Goal: Check status: Check status

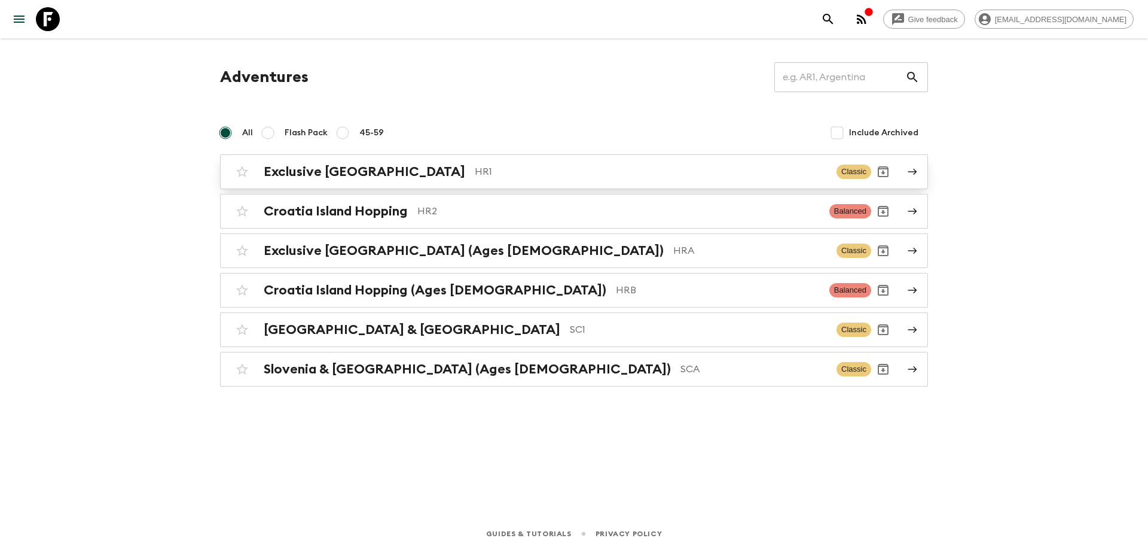
click at [477, 166] on p "HR1" at bounding box center [651, 171] width 352 height 14
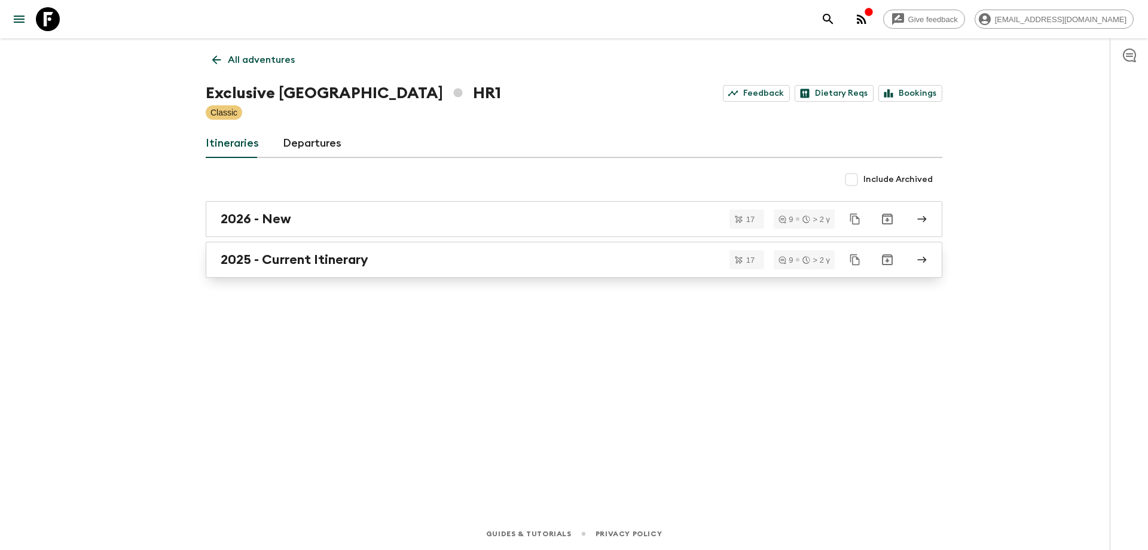
click at [321, 266] on h2 "2025 - Current Itinerary" at bounding box center [295, 260] width 148 height 16
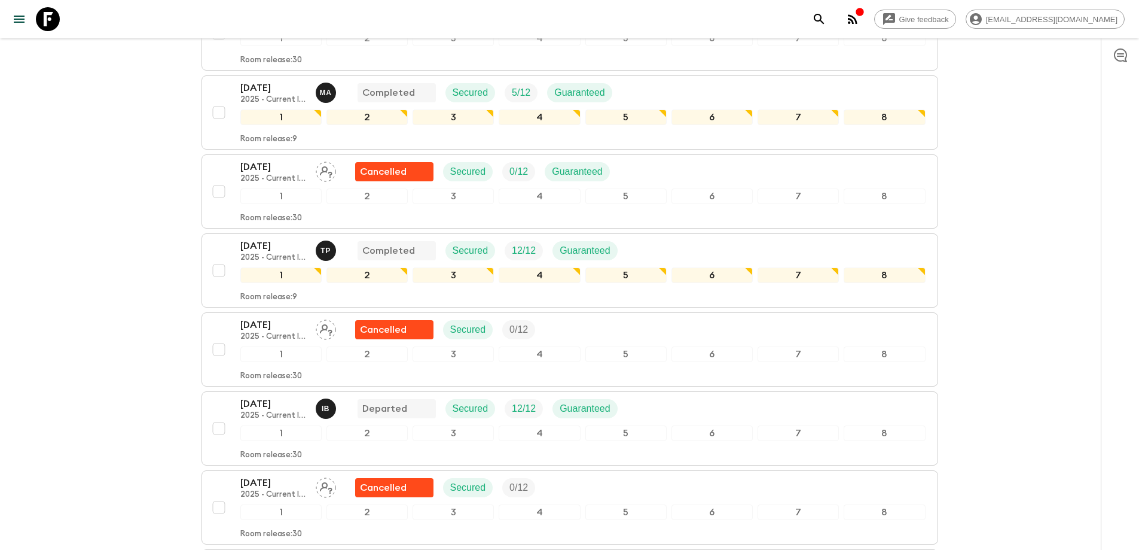
scroll to position [598, 0]
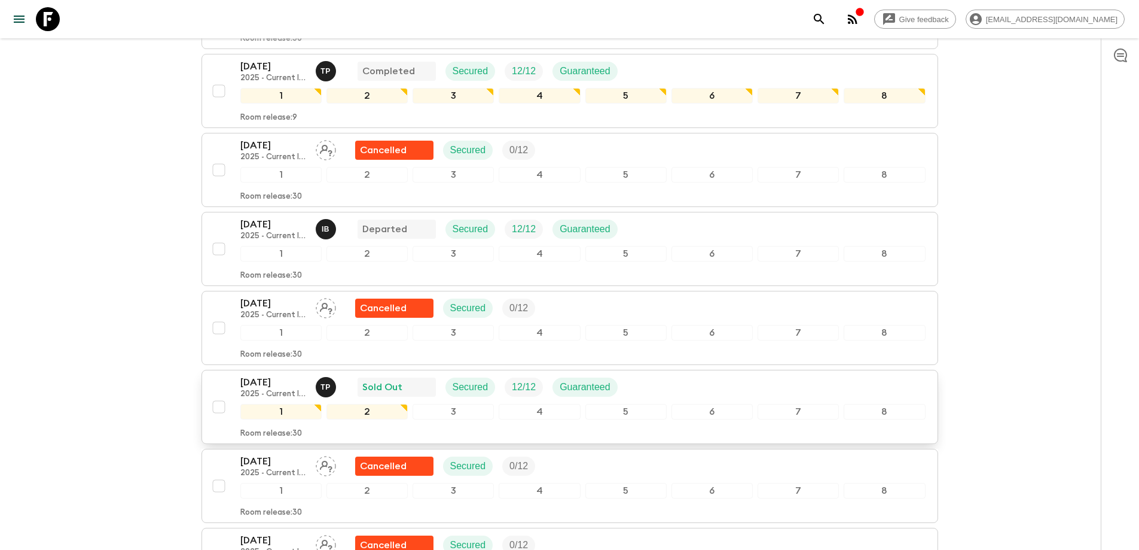
click at [295, 375] on p "[DATE]" at bounding box center [273, 382] width 66 height 14
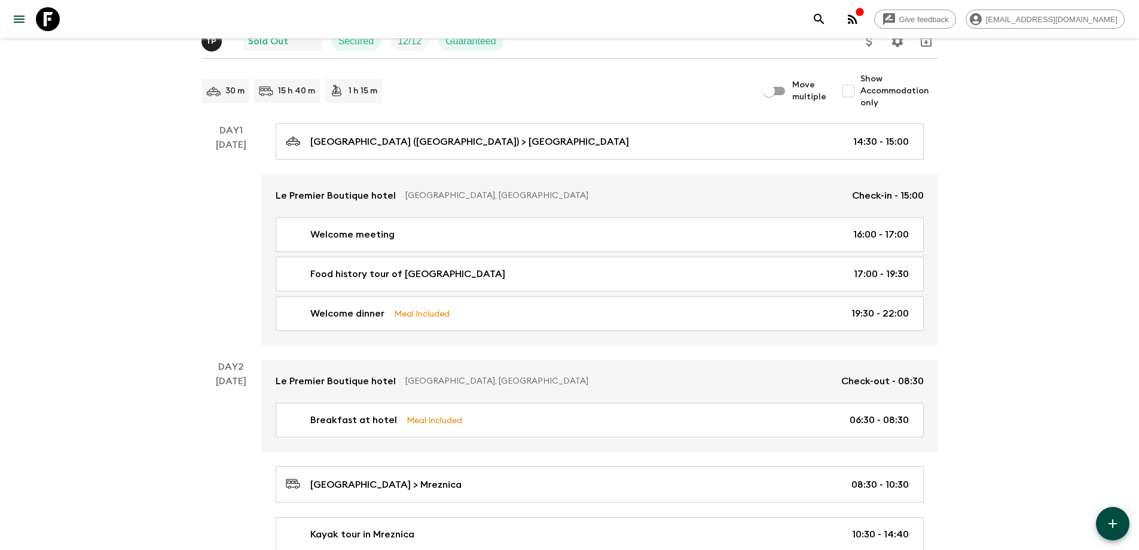
scroll to position [120, 0]
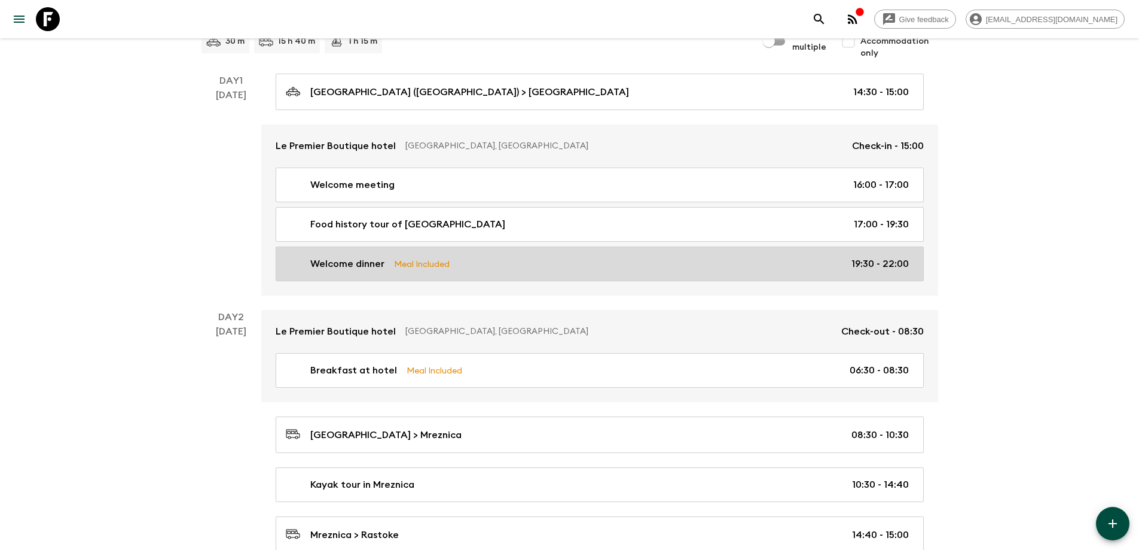
scroll to position [179, 0]
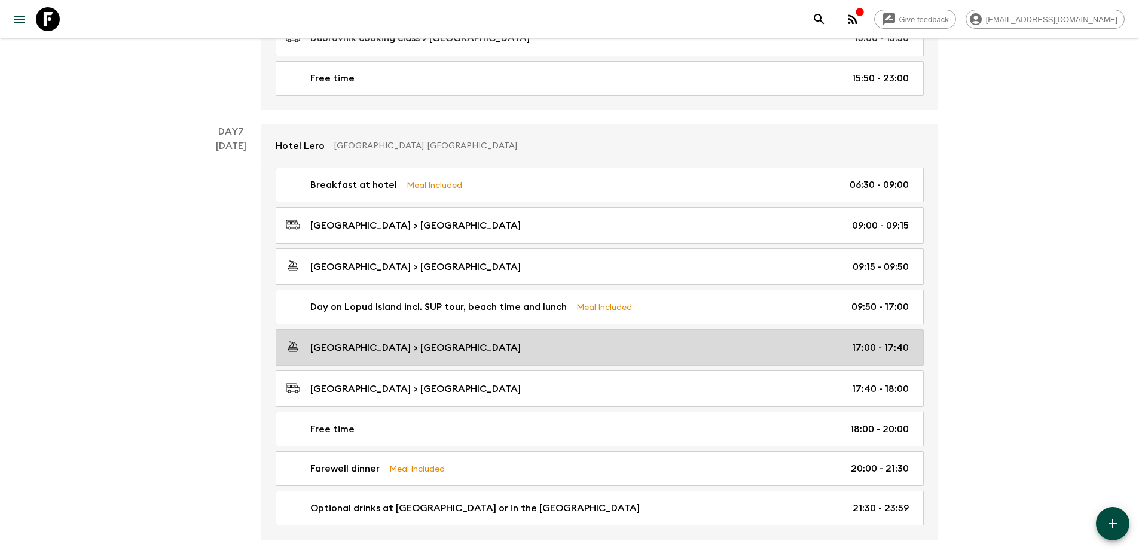
scroll to position [2290, 0]
